Goal: Transaction & Acquisition: Purchase product/service

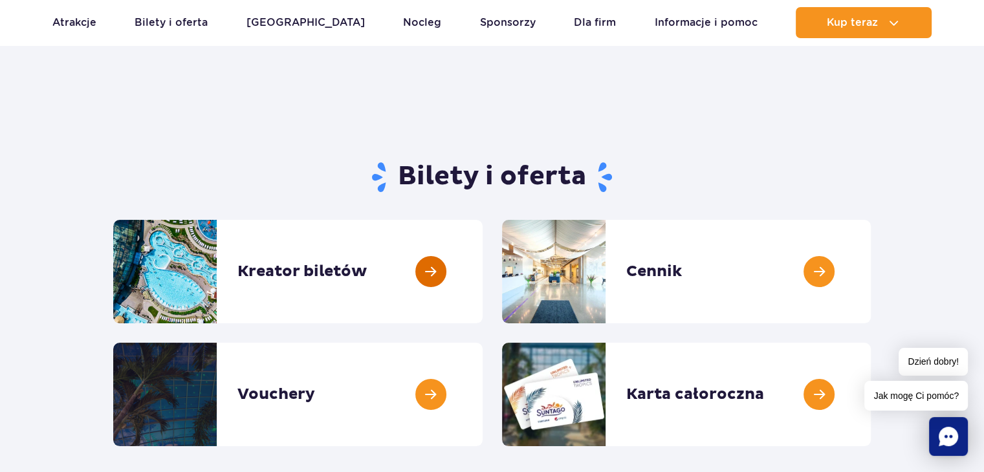
click at [483, 269] on link at bounding box center [483, 272] width 0 height 104
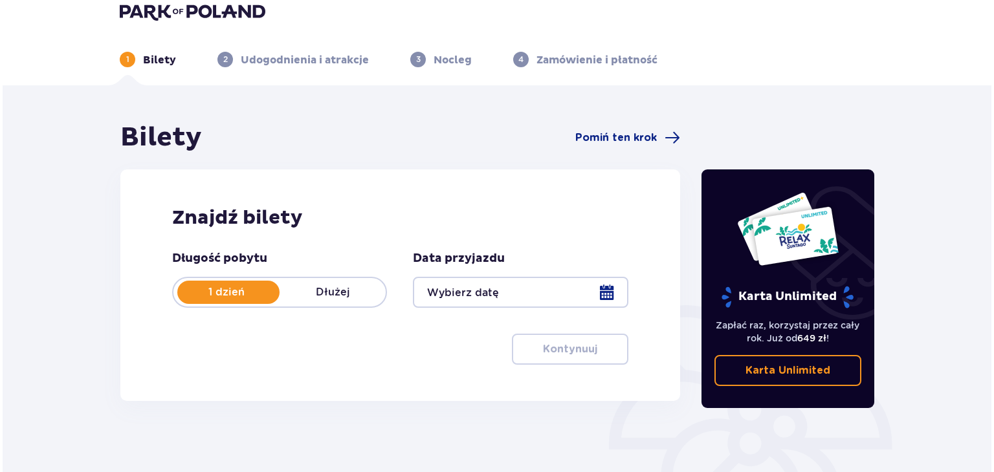
scroll to position [26, 0]
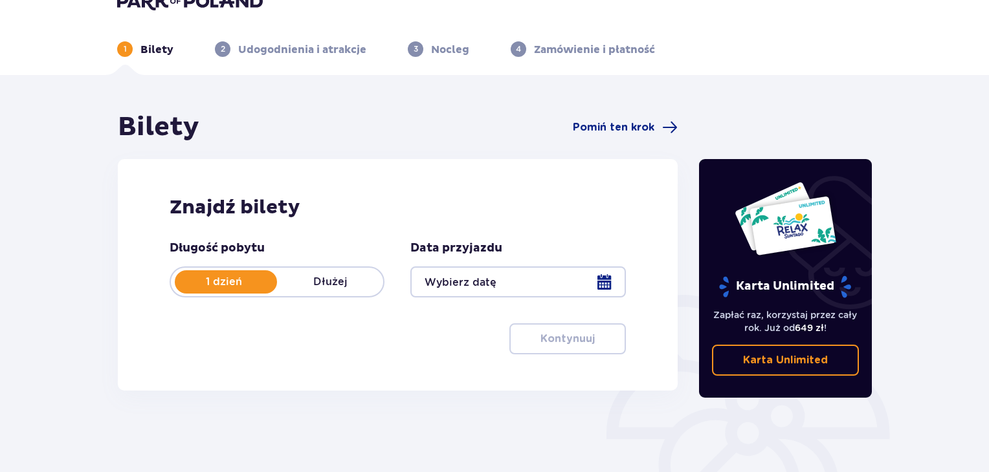
click at [487, 283] on div at bounding box center [517, 282] width 215 height 31
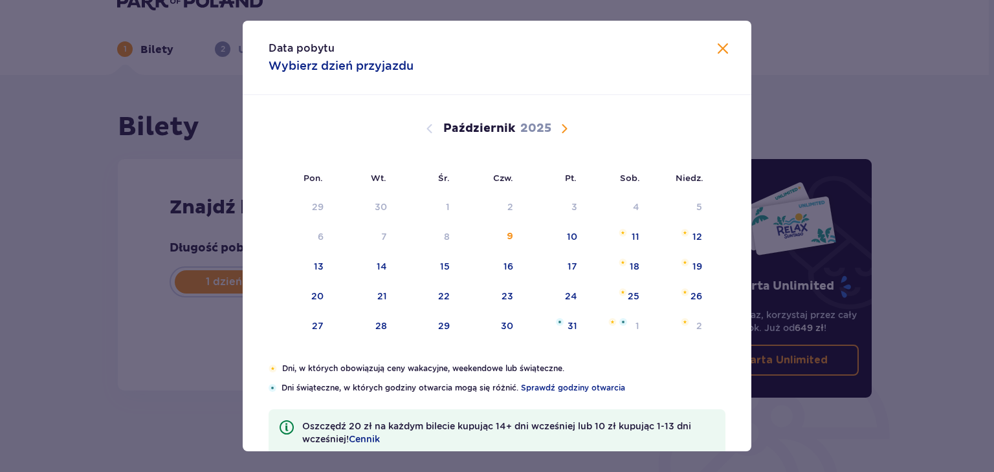
click at [562, 128] on span "Następny miesiąc" at bounding box center [564, 129] width 16 height 16
click at [309, 261] on div "10" at bounding box center [301, 267] width 64 height 28
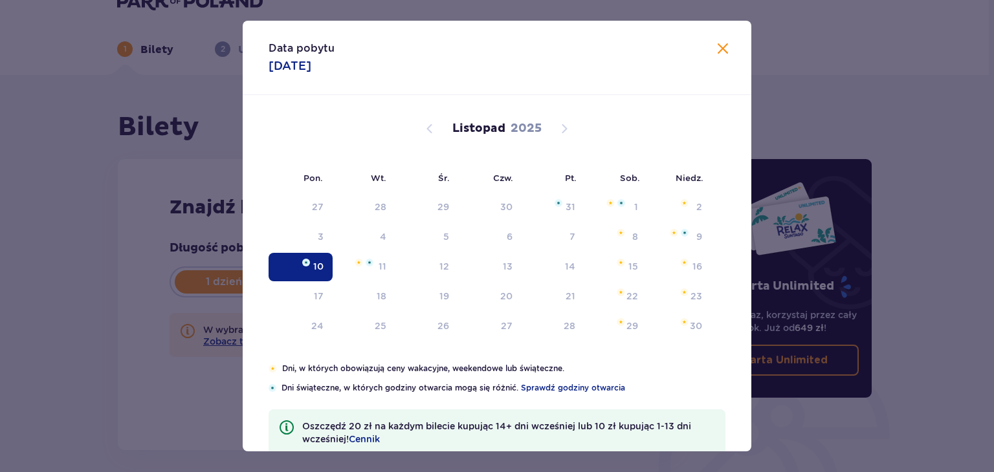
type input "10.11.25"
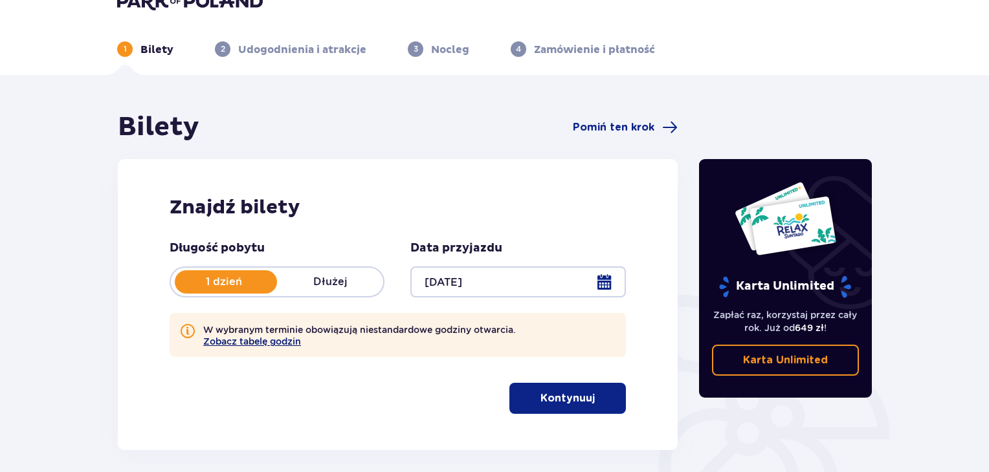
click at [230, 341] on button "Zobacz tabelę godzin" at bounding box center [252, 341] width 98 height 10
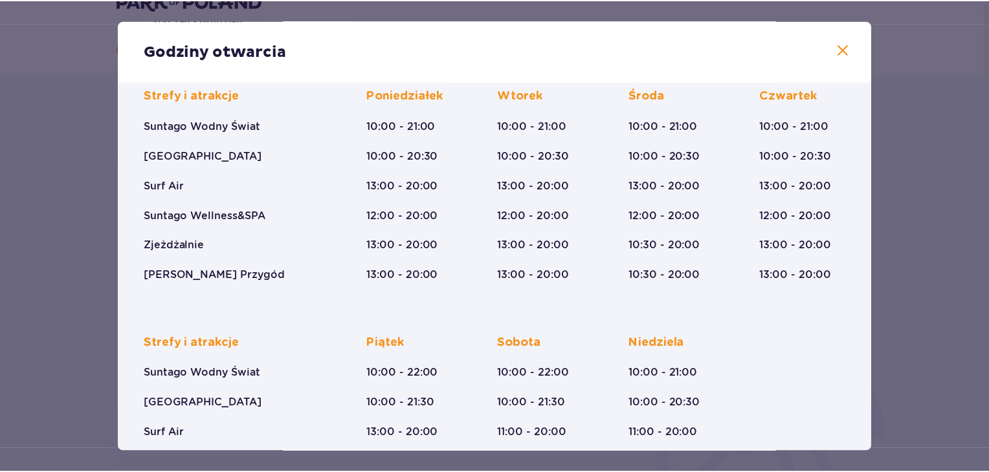
scroll to position [83, 0]
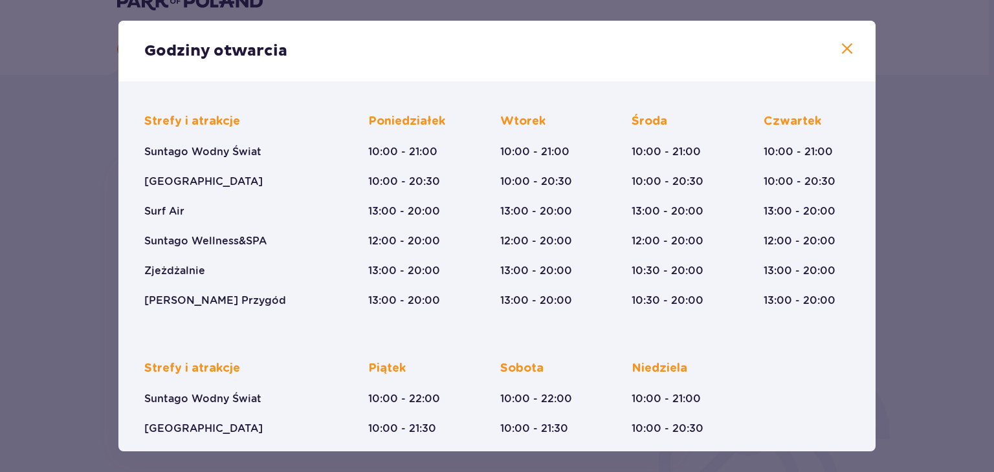
click at [840, 44] on span at bounding box center [847, 49] width 16 height 16
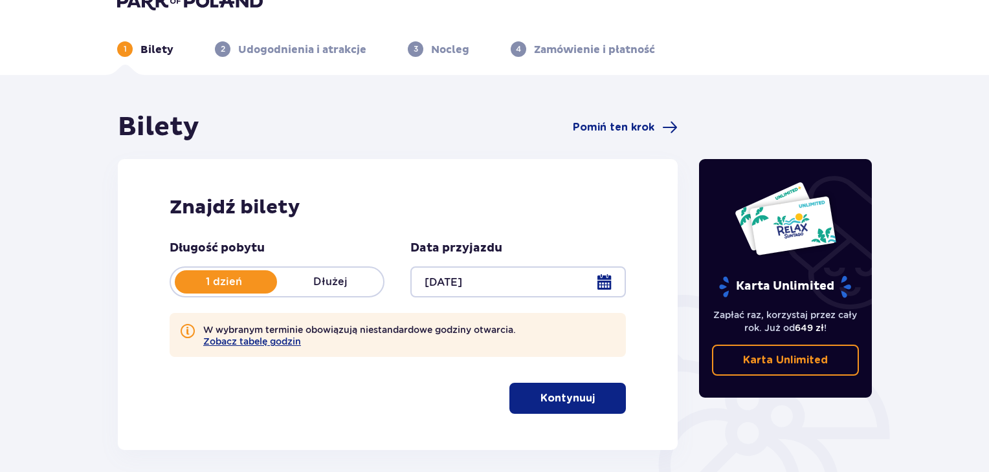
click at [554, 401] on p "Kontynuuj" at bounding box center [567, 398] width 54 height 14
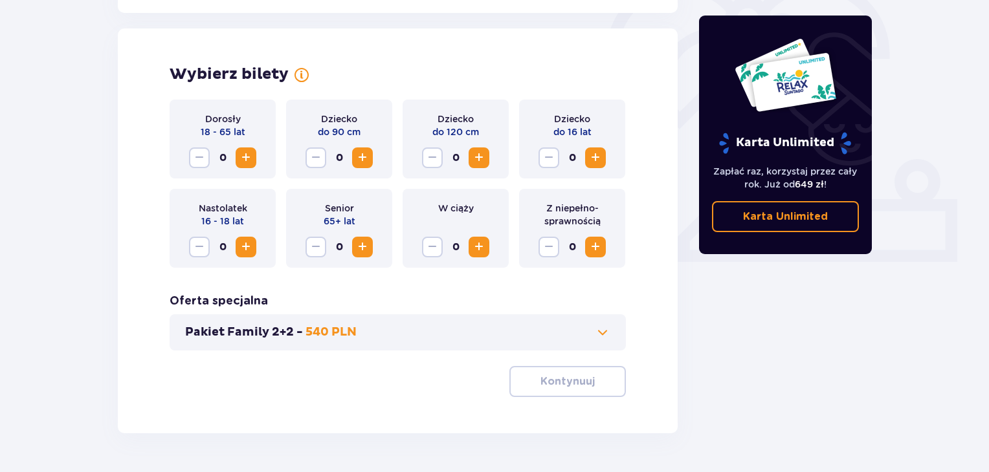
scroll to position [419, 0]
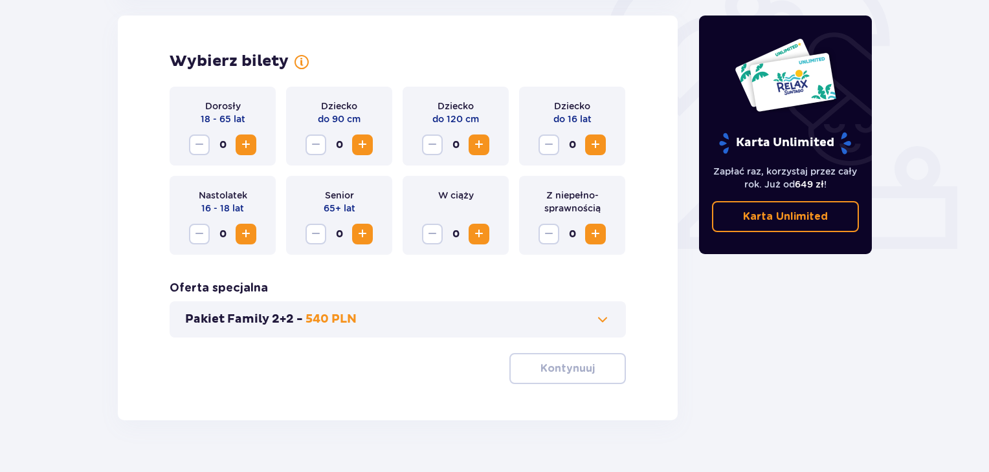
click at [244, 142] on span "Zwiększ" at bounding box center [246, 145] width 16 height 16
click at [365, 236] on span "Zwiększ" at bounding box center [363, 234] width 16 height 16
click at [554, 377] on button "Kontynuuj" at bounding box center [567, 368] width 116 height 31
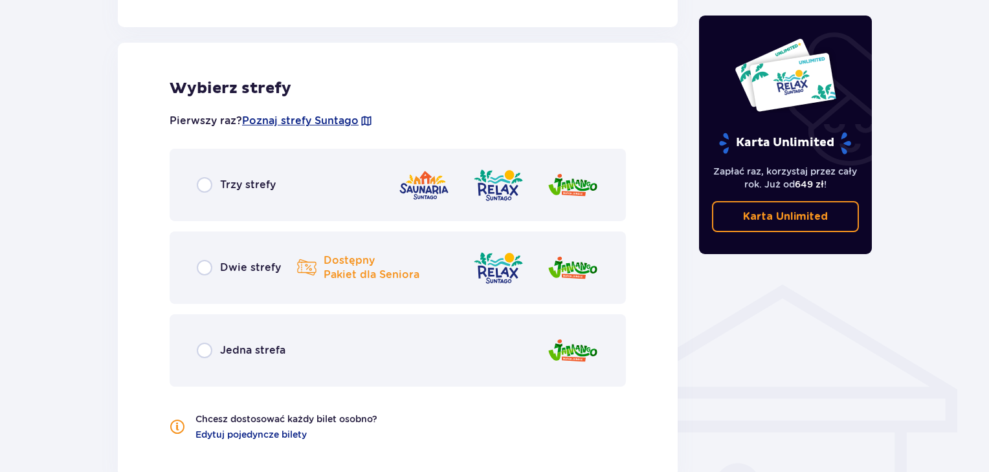
scroll to position [778, 0]
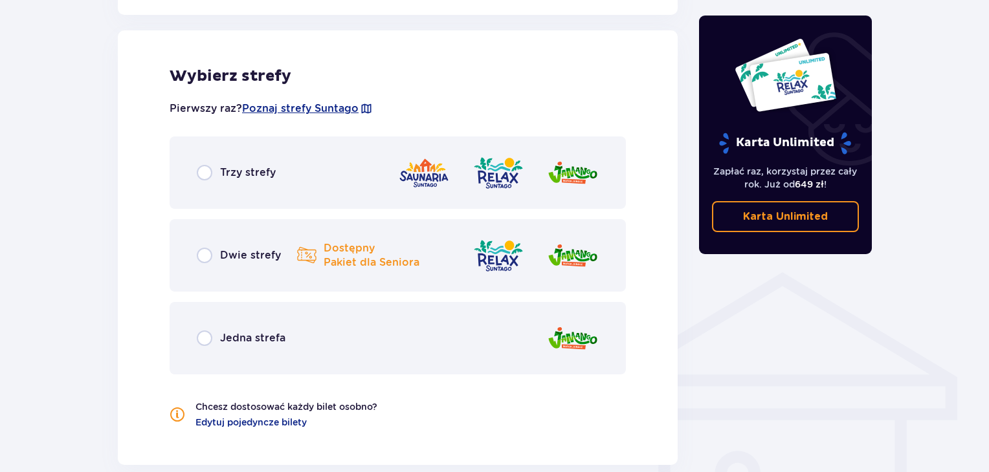
click at [202, 258] on input "radio" at bounding box center [205, 256] width 16 height 16
radio input "true"
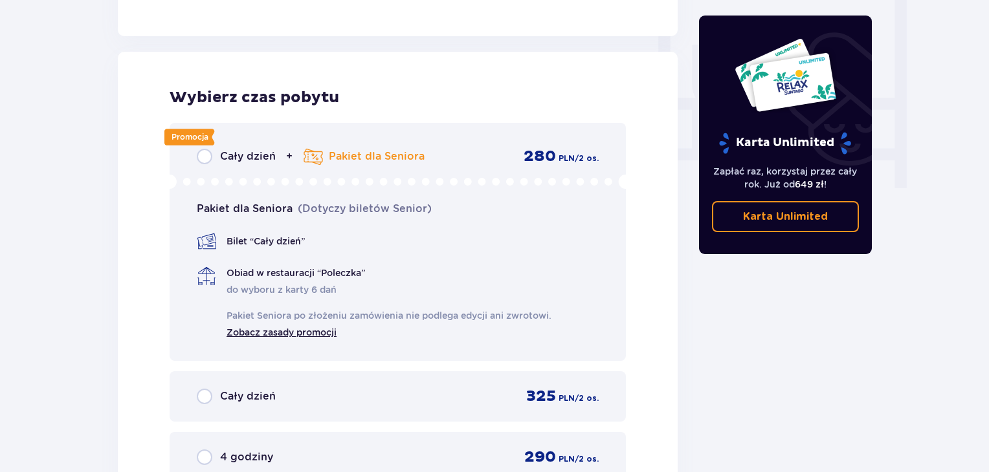
scroll to position [1229, 0]
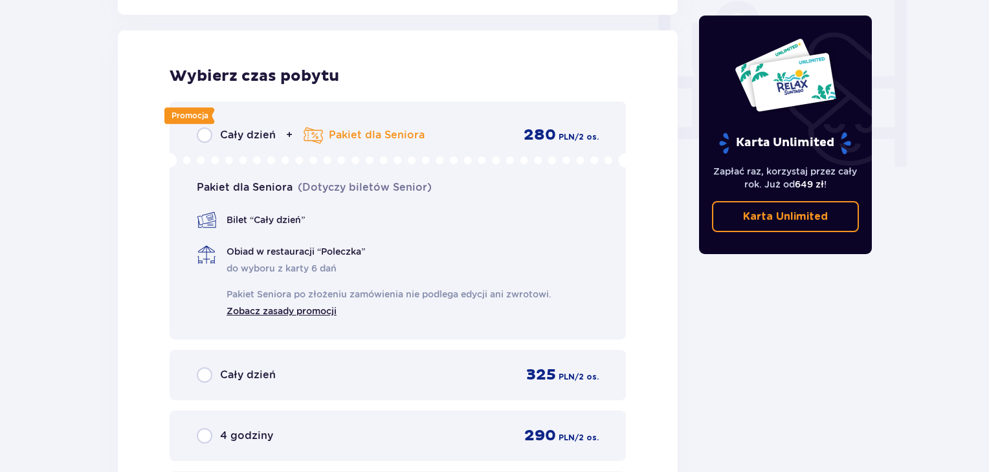
click at [203, 137] on input "radio" at bounding box center [205, 135] width 16 height 16
radio input "true"
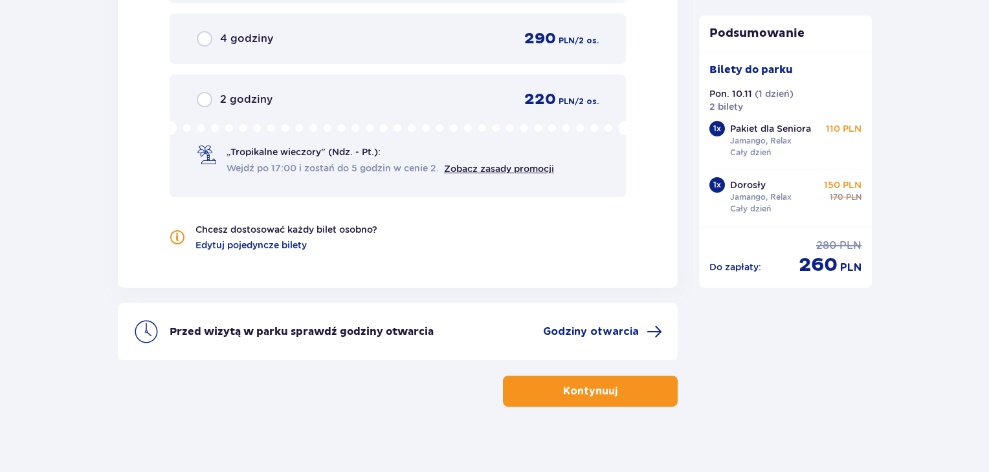
scroll to position [1637, 0]
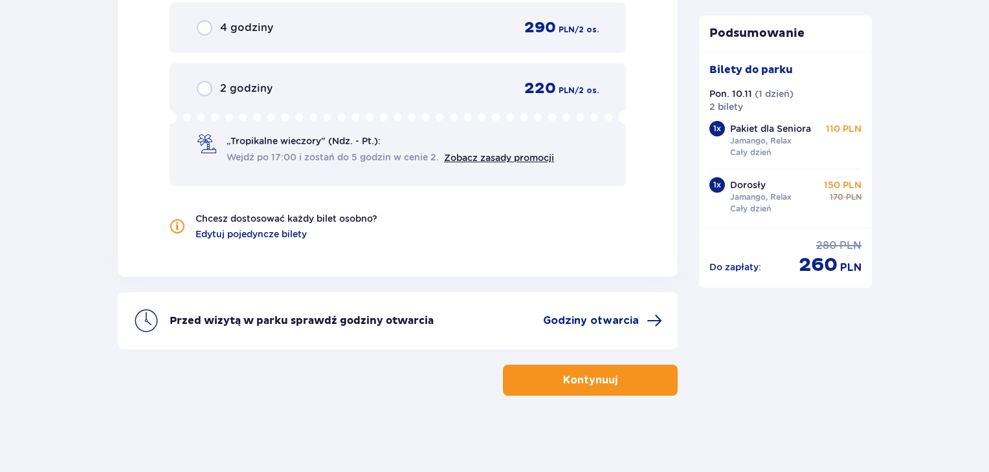
click at [197, 81] on input "radio" at bounding box center [205, 89] width 16 height 16
radio input "true"
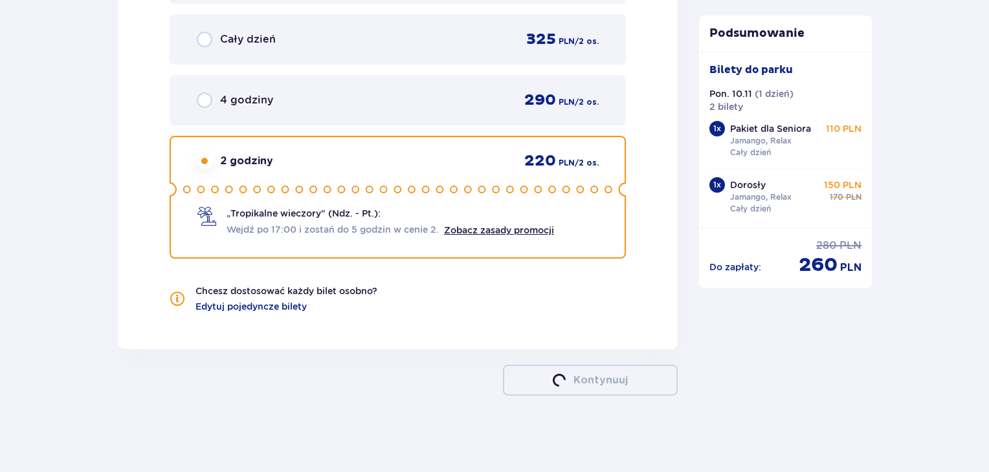
click at [197, 93] on input "radio" at bounding box center [205, 101] width 16 height 16
radio input "true"
click at [197, 32] on input "radio" at bounding box center [205, 40] width 16 height 16
radio input "true"
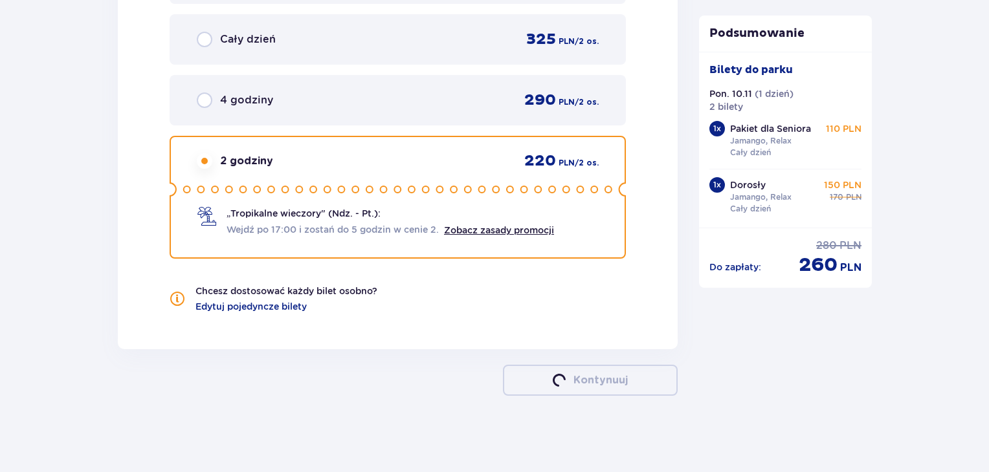
radio input "true"
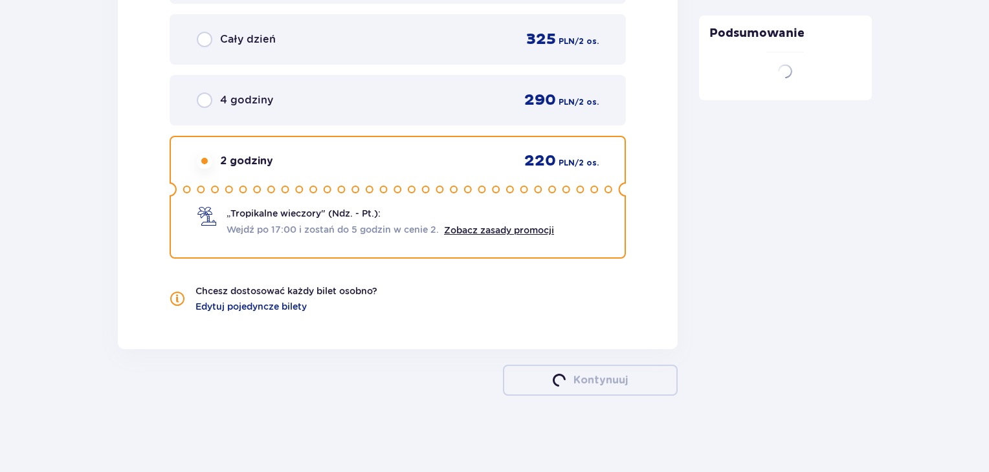
click at [197, 153] on input "radio" at bounding box center [205, 161] width 16 height 16
radio input "true"
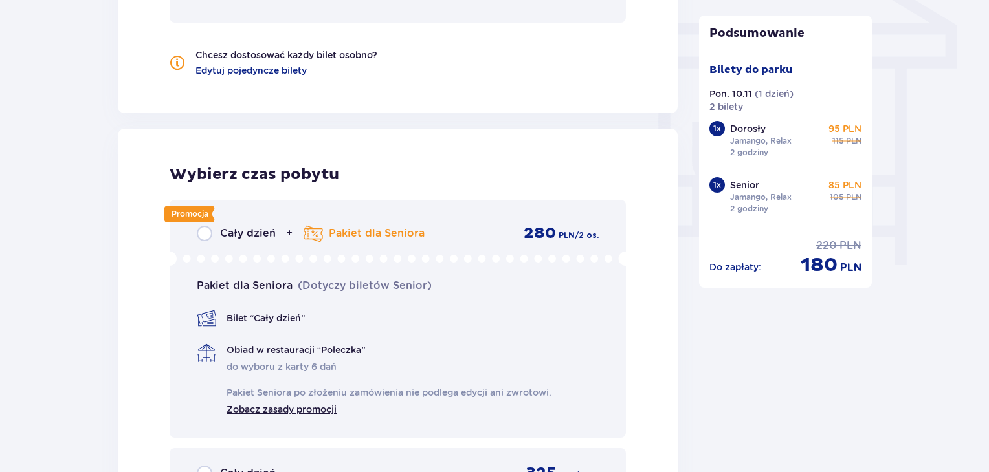
scroll to position [1128, 0]
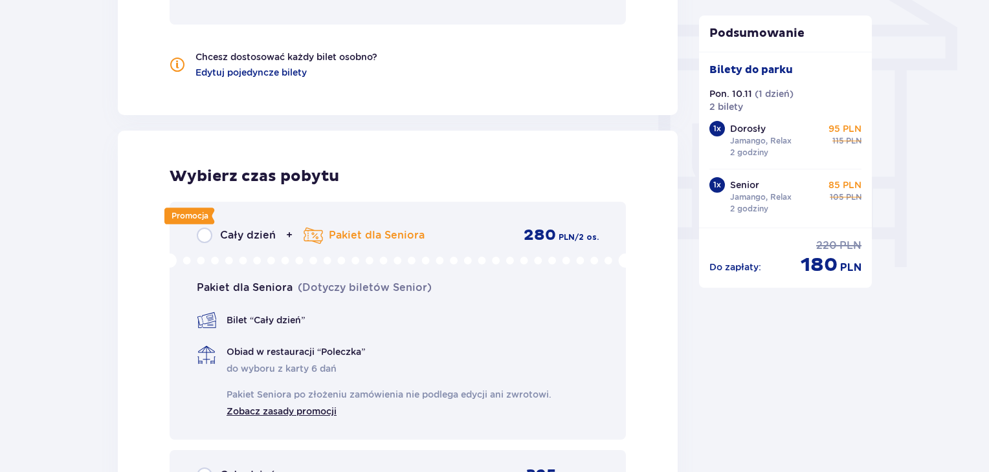
click at [197, 228] on input "radio" at bounding box center [205, 236] width 16 height 16
radio input "true"
